Goal: Task Accomplishment & Management: Manage account settings

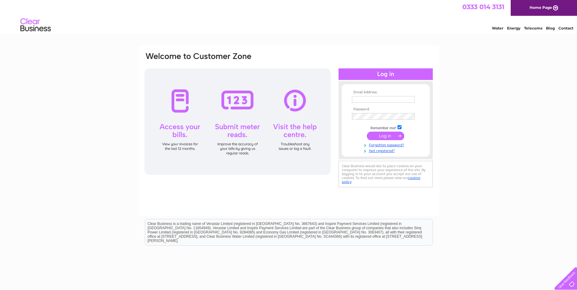
type input "info@southboroughscaffolding.com"
click at [386, 137] on input "submit" at bounding box center [385, 136] width 37 height 9
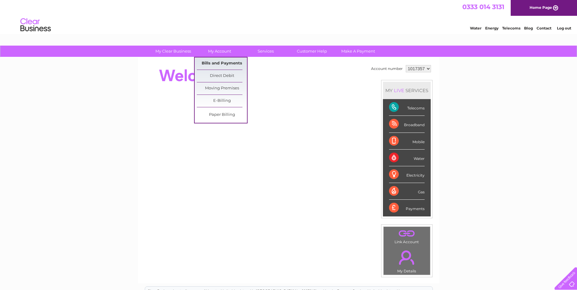
click at [215, 63] on link "Bills and Payments" at bounding box center [222, 63] width 50 height 12
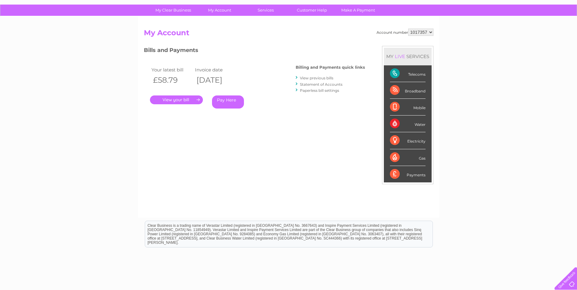
scroll to position [30, 0]
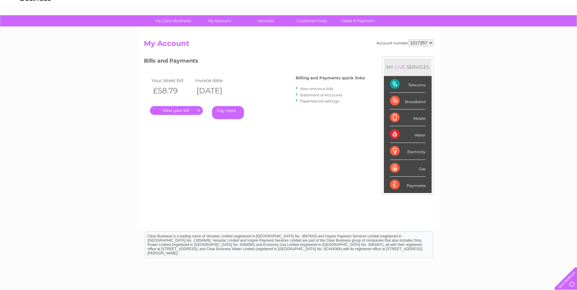
click at [318, 89] on link "View previous bills" at bounding box center [316, 88] width 33 height 5
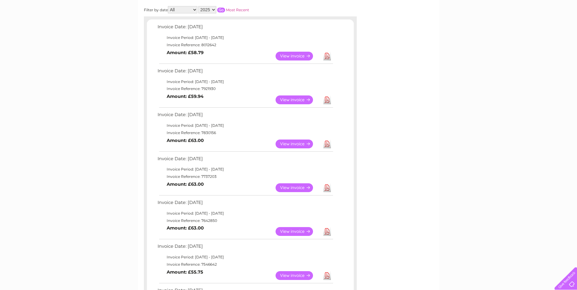
scroll to position [122, 0]
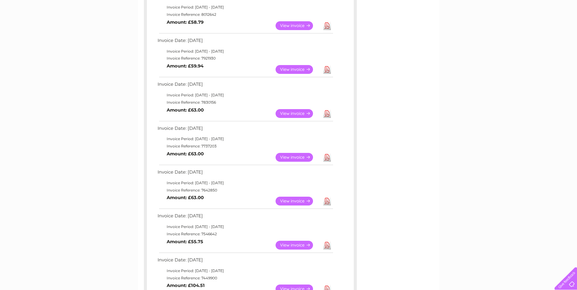
click at [297, 159] on link "View" at bounding box center [297, 157] width 45 height 9
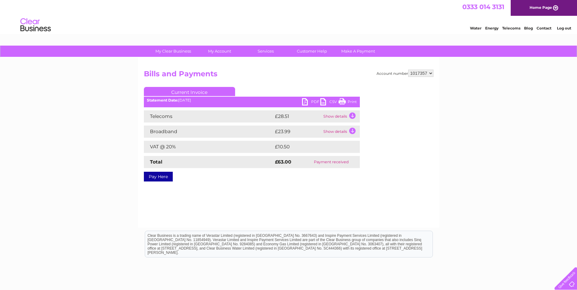
click at [308, 103] on link "PDF" at bounding box center [311, 102] width 18 height 9
